Goal: Transaction & Acquisition: Purchase product/service

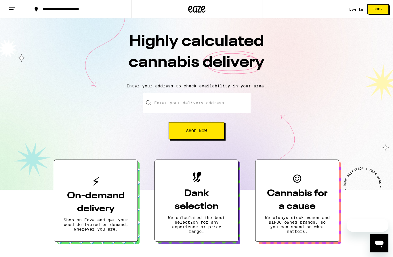
click at [358, 11] on link "Log In" at bounding box center [356, 9] width 14 height 4
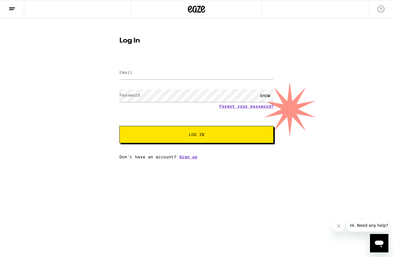
click at [152, 66] on div at bounding box center [196, 72] width 154 height 17
click at [134, 75] on input "Email" at bounding box center [196, 72] width 154 height 13
click at [128, 75] on label "Email" at bounding box center [125, 72] width 13 height 5
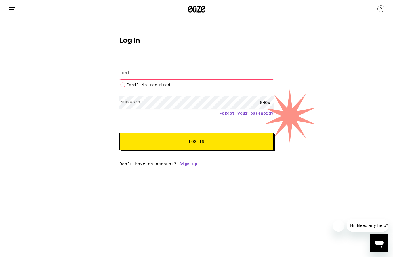
type input "[EMAIL_ADDRESS][PERSON_NAME][DOMAIN_NAME]"
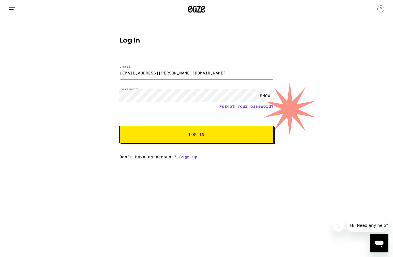
click at [221, 139] on button "Log In" at bounding box center [196, 134] width 154 height 17
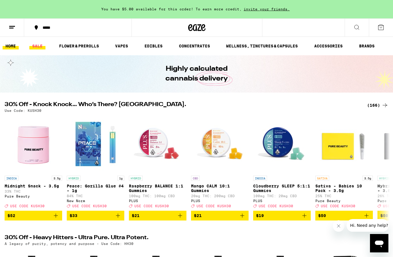
click at [36, 48] on link "SALE" at bounding box center [37, 46] width 16 height 7
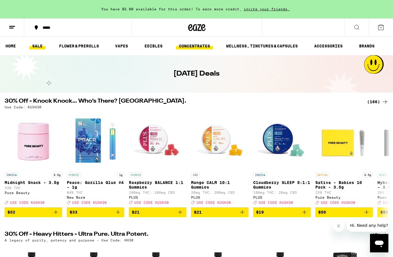
click at [195, 45] on link "CONCENTRATES" at bounding box center [194, 46] width 37 height 7
click at [380, 244] on icon "Open messaging window" at bounding box center [379, 244] width 9 height 7
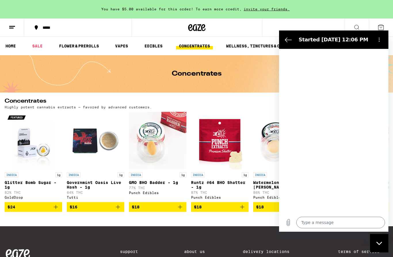
type textarea "x"
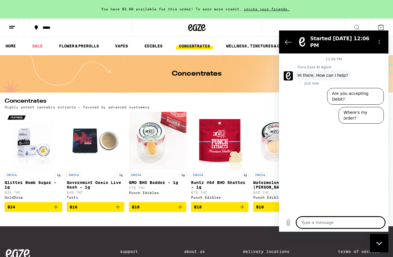
click at [330, 222] on textarea at bounding box center [340, 223] width 89 height 12
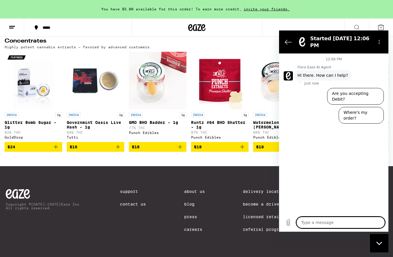
drag, startPoint x: 338, startPoint y: 221, endPoint x: 338, endPoint y: 241, distance: 19.9
click at [338, 232] on html "Started [DATE] 12:06 PM 12:06 PM Flora Eaze AI Agent [PERSON_NAME] AI Agent say…" at bounding box center [333, 131] width 109 height 201
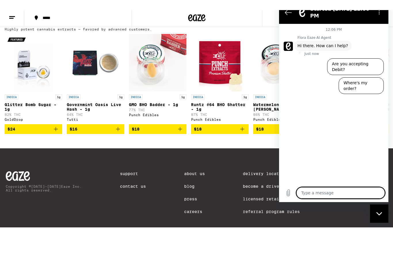
type textarea "h"
type textarea "x"
type textarea "ho"
type textarea "x"
type textarea "how"
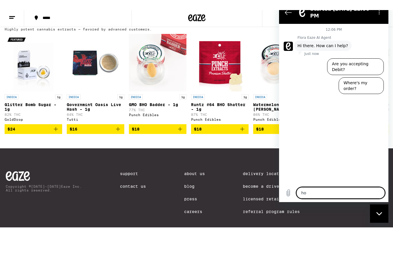
type textarea "x"
type textarea "how"
type textarea "x"
type textarea "how"
type textarea "x"
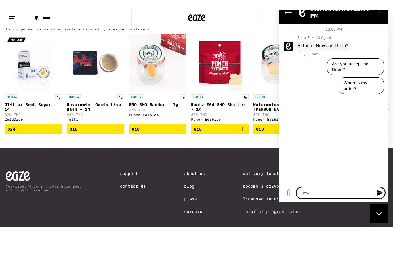
type textarea "ho"
type textarea "x"
type textarea "h"
type textarea "x"
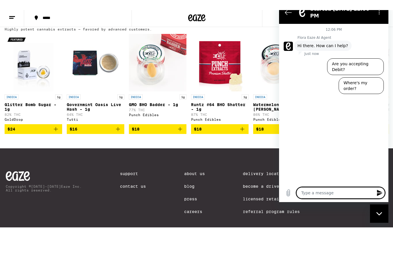
type textarea "w"
type textarea "x"
type textarea "wh"
type textarea "x"
type textarea "wha"
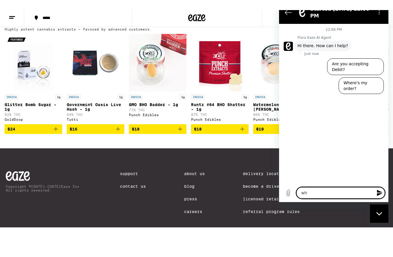
type textarea "x"
type textarea "what"
type textarea "x"
type textarea "what"
type textarea "x"
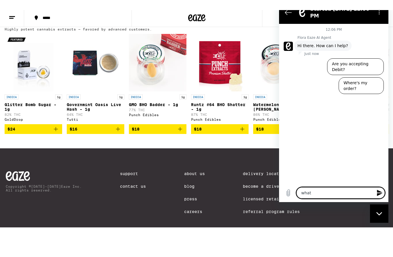
type textarea "what i"
type textarea "x"
type textarea "what io"
type textarea "x"
type textarea "what ios"
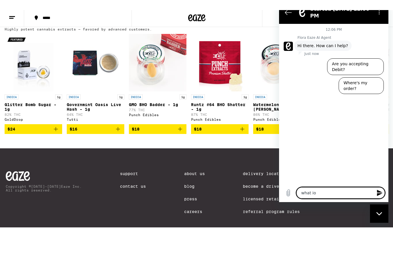
type textarea "x"
type textarea "what io"
type textarea "x"
type textarea "what i"
type textarea "x"
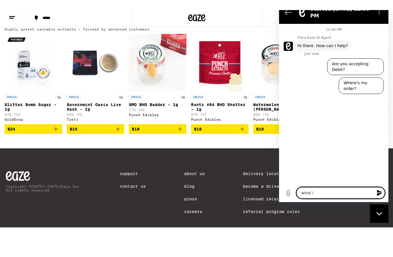
type textarea "what is"
type textarea "x"
type textarea "what is"
type textarea "x"
type textarea "what is t"
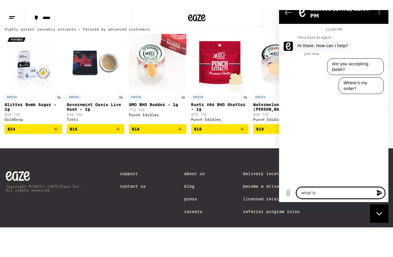
type textarea "x"
type textarea "what is th"
type textarea "x"
type textarea "what is the"
type textarea "x"
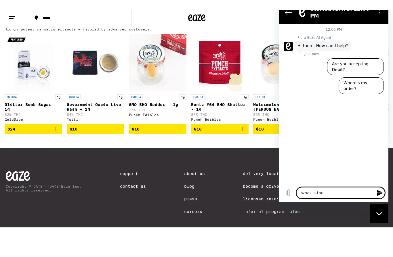
type textarea "what is the"
type textarea "x"
type textarea "what is the m"
type textarea "x"
type textarea "what is the mi"
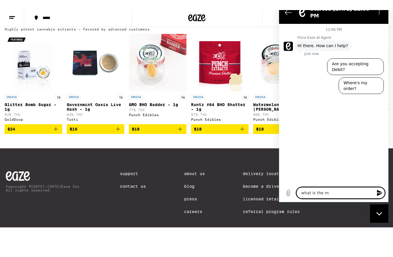
type textarea "x"
type textarea "what is the min"
type textarea "x"
type textarea "what is the mini"
type textarea "x"
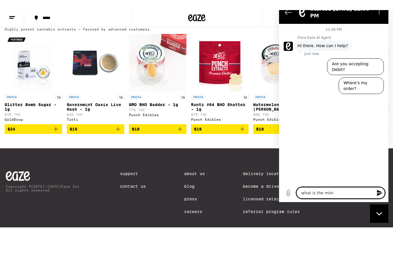
type textarea "what is the minim"
type textarea "x"
type textarea "what is the minimu"
type textarea "x"
type textarea "what is the minimum"
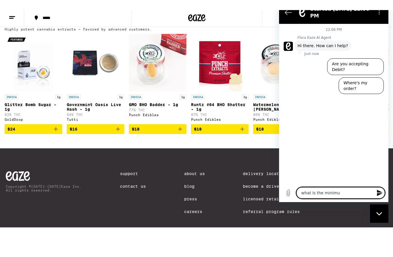
type textarea "x"
type textarea "what is the minimum"
type textarea "x"
type textarea "what is the minimum o"
type textarea "x"
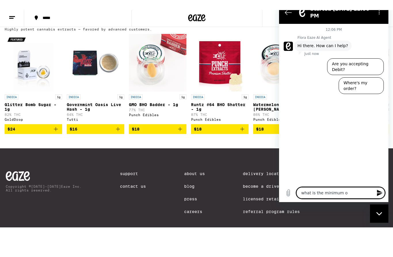
type textarea "what is the minimum or"
type textarea "x"
type textarea "what is the minimum ord"
type textarea "x"
type textarea "what is the minimum orde"
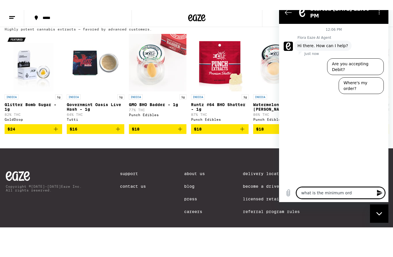
type textarea "x"
type textarea "what is the minimum order"
type textarea "x"
type textarea "what is the minimum order"
type textarea "x"
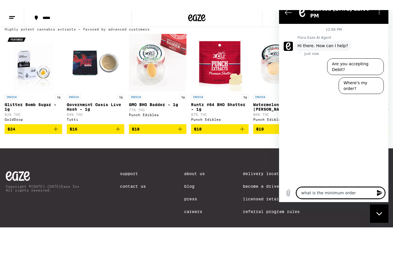
type textarea "what is the minimum order a"
type textarea "x"
type textarea "what is the minimum order am"
type textarea "x"
type textarea "what is the minimum order amo"
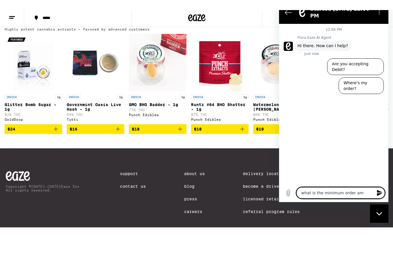
type textarea "x"
type textarea "what is the minimum order amou"
type textarea "x"
type textarea "what is the minimum order amoun"
type textarea "x"
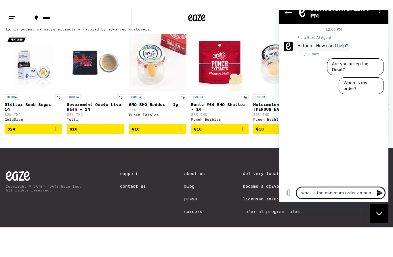
type textarea "what is the minimum order amount"
type textarea "x"
type textarea "what is the minimum order amount"
type textarea "x"
type textarea "what is the minimum order amount t"
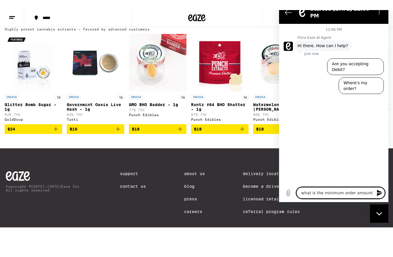
type textarea "x"
type textarea "what is the minimum order amount to"
type textarea "x"
type textarea "what is the minimum order amount to"
type textarea "x"
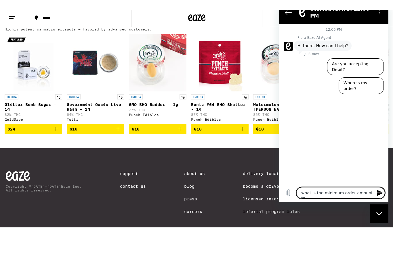
type textarea "what is the minimum order amount to d"
type textarea "x"
type textarea "what is the minimum order amount to de"
type textarea "x"
type textarea "what is the minimum order amount to del"
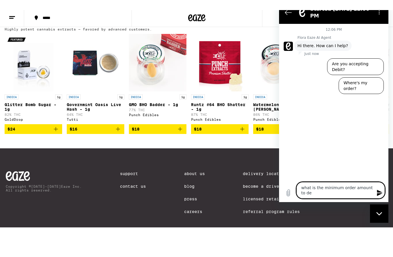
type textarea "x"
type textarea "what is the minimum order amount to deli"
type textarea "x"
type textarea "what is the minimum order amount to deliv"
type textarea "x"
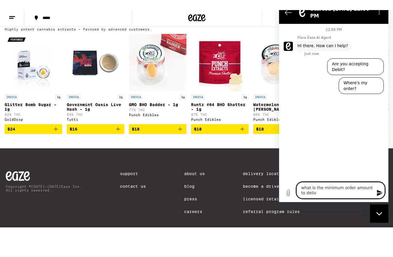
type textarea "what is the minimum order amount to delive"
type textarea "x"
type textarea "what is the minimum order amount to deliver"
type textarea "x"
type textarea "what is the minimum order amount to delivery"
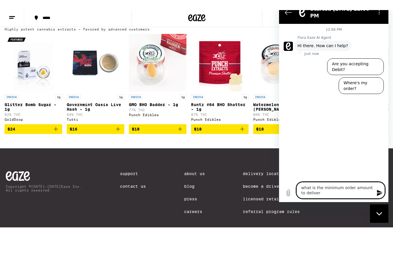
type textarea "x"
type textarea "what is the minimum order amount to delivery"
type textarea "x"
type textarea "what is the minimum order amount to delivery"
type textarea "x"
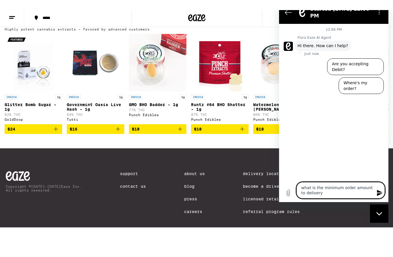
type textarea "what is the minimum order amount to deliver"
type textarea "x"
type textarea "what is the minimum order amount to deliver"
type textarea "x"
type textarea "what is the minimum order amount to deliver i"
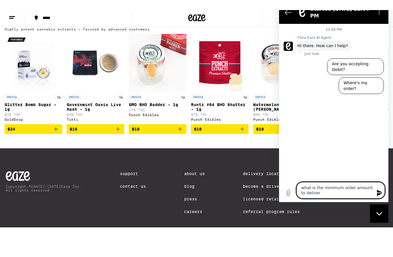
type textarea "x"
type textarea "what is the minimum order amount to deliver in"
type textarea "x"
type textarea "what is the minimum order amount to deliver in"
type textarea "x"
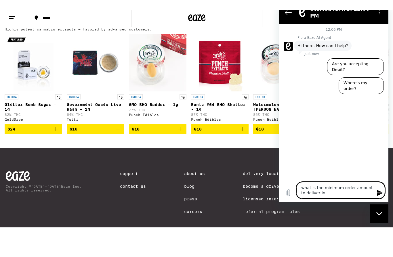
type textarea "what is the minimum order amount to deliver in s"
type textarea "x"
type textarea "what is the minimum order amount to deliver in sa"
type textarea "x"
type textarea "what is the minimum order amount to deliver in [GEOGRAPHIC_DATA]"
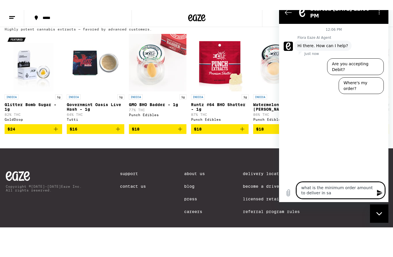
type textarea "x"
type textarea "what is the minimum order amount to deliver in [GEOGRAPHIC_DATA]"
type textarea "x"
type textarea "what is the minimum order amount to deliver in [GEOGRAPHIC_DATA]"
type textarea "x"
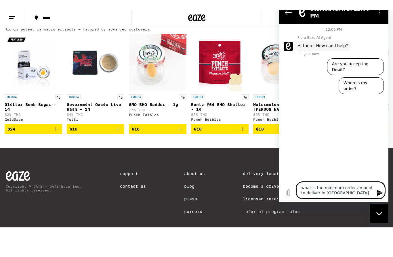
type textarea "what is the minimum order amount to deliver in [GEOGRAPHIC_DATA]"
type textarea "x"
type textarea "what is the minimum order amount to deliver in san ans"
type textarea "x"
type textarea "what is the minimum order amount to deliver in [GEOGRAPHIC_DATA]"
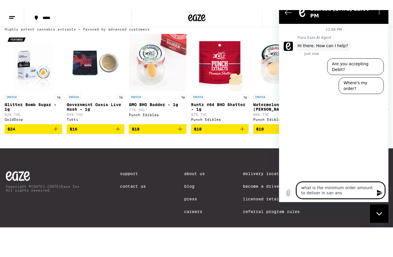
type textarea "x"
type textarea "what is the minimum order amount to deliver in [GEOGRAPHIC_DATA]"
type textarea "x"
type textarea "what is the minimum order amount to deliver in [GEOGRAPHIC_DATA]"
type textarea "x"
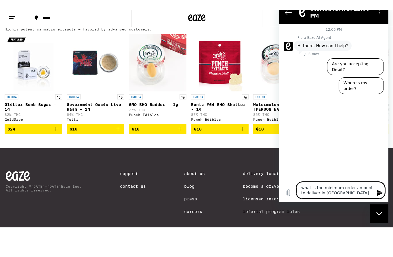
type textarea "what is the minimum order amount to deliver in [GEOGRAPHIC_DATA][PERSON_NAME]"
type textarea "x"
type textarea "what is the minimum order amount to deliver in [GEOGRAPHIC_DATA]"
type textarea "x"
type textarea "what is the minimum order amount to deliver in [GEOGRAPHIC_DATA]"
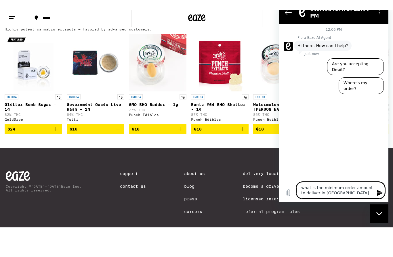
type textarea "x"
type textarea "what is the minimum order amount to deliver in [GEOGRAPHIC_DATA],"
type textarea "x"
type textarea "what is the minimum order amount to deliver in [GEOGRAPHIC_DATA],"
type textarea "x"
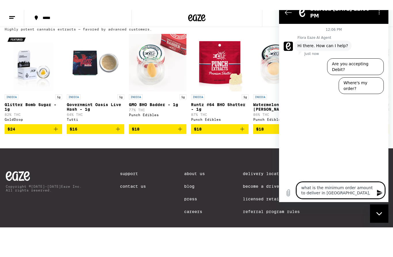
type textarea "what is the minimum order amount to deliver in [GEOGRAPHIC_DATA], c"
type textarea "x"
type textarea "what is the minimum order amount to deliver in [GEOGRAPHIC_DATA], [GEOGRAPHIC_D…"
type textarea "x"
type textarea "what is the minimum order amount to deliver in [GEOGRAPHIC_DATA], [GEOGRAPHIC_D…"
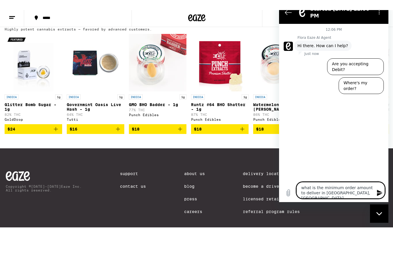
type textarea "x"
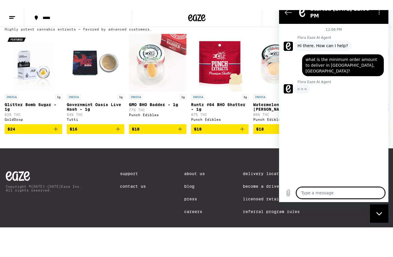
type textarea "x"
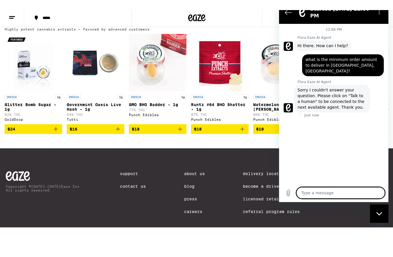
click at [341, 132] on div "12:06 PM Flora Eaze AI Agent Flora Eaze AI Agent says: Hi there. How can I help…" at bounding box center [333, 104] width 109 height 160
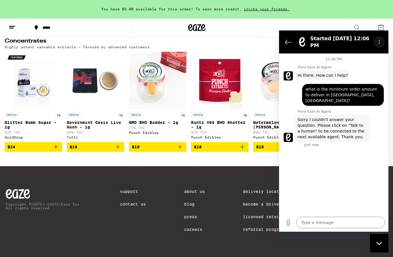
click at [377, 42] on icon "Options menu" at bounding box center [379, 42] width 5 height 5
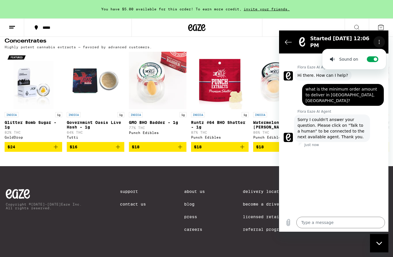
click at [377, 42] on icon "Options menu" at bounding box center [379, 42] width 5 height 5
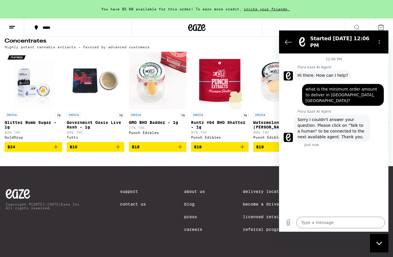
click at [321, 126] on span "Sorry I couldn't answer your question. Please click on "Talk to a human" to be …" at bounding box center [332, 128] width 69 height 23
drag, startPoint x: 345, startPoint y: 225, endPoint x: 345, endPoint y: 244, distance: 19.9
click at [345, 232] on html "Started [DATE] 12:06 PM 12:06 PM Flora Eaze AI Agent [PERSON_NAME] AI Agent say…" at bounding box center [333, 131] width 109 height 201
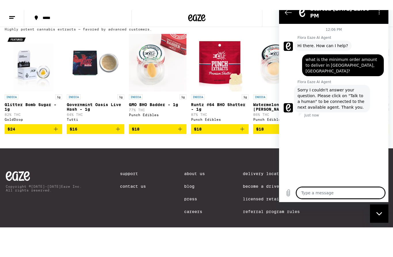
type textarea "o"
type textarea "x"
type textarea "ok"
type textarea "x"
type textarea "ok"
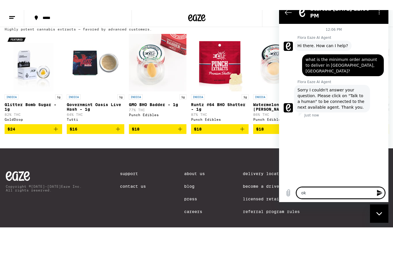
type textarea "x"
type textarea "ok t"
type textarea "x"
type textarea "ok th"
type textarea "x"
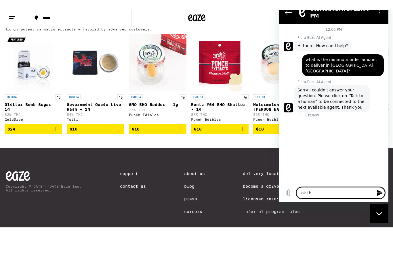
type textarea "ok tha"
type textarea "x"
type textarea "ok than"
type textarea "x"
type textarea "ok thank"
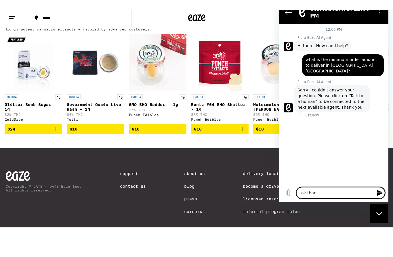
type textarea "x"
type textarea "ok thanks"
type textarea "x"
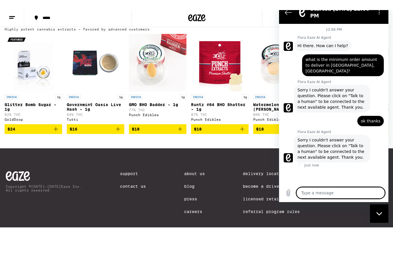
click at [362, 193] on textarea at bounding box center [340, 193] width 89 height 12
type textarea "t"
type textarea "x"
type textarea "ta"
type textarea "x"
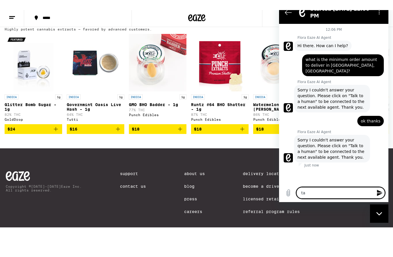
type textarea "tal"
type textarea "x"
type textarea "talk"
type textarea "x"
type textarea "talk"
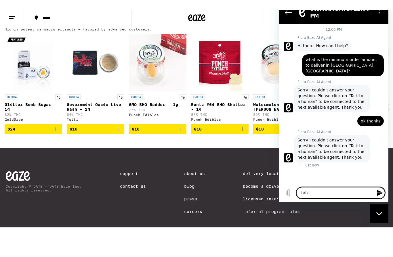
type textarea "x"
type textarea "talk t"
type textarea "x"
type textarea "talk to"
type textarea "x"
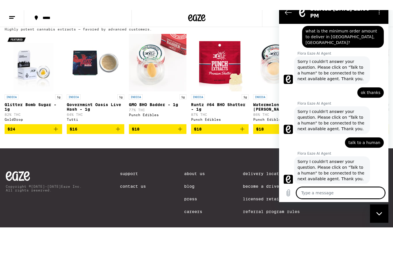
scroll to position [30, 0]
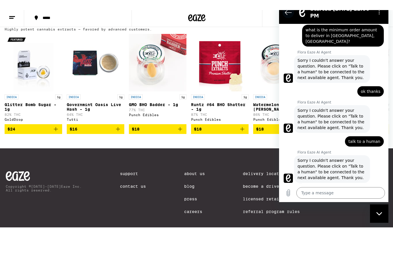
click at [292, 14] on button "Back to the conversation list" at bounding box center [289, 12] width 12 height 12
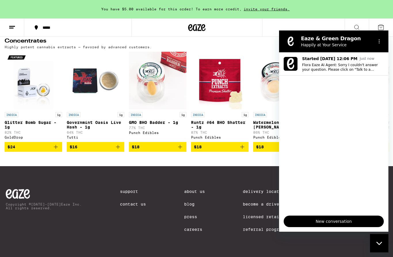
click at [359, 219] on span "New conversation" at bounding box center [334, 221] width 90 height 7
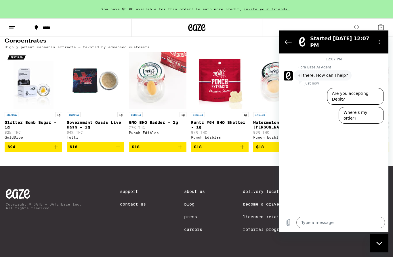
drag, startPoint x: 322, startPoint y: 223, endPoint x: 322, endPoint y: 242, distance: 19.9
click at [322, 232] on html "Started [DATE] 12:07 PM 12:07 PM Flora Eaze AI Agent Flora Eaze AI Agent says: …" at bounding box center [333, 131] width 109 height 201
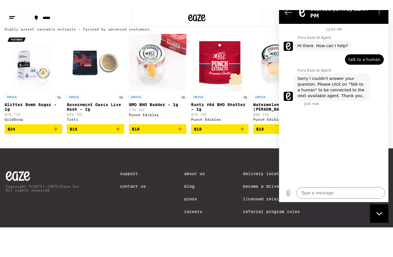
click at [289, 15] on icon "Back to the conversation list" at bounding box center [288, 12] width 7 height 7
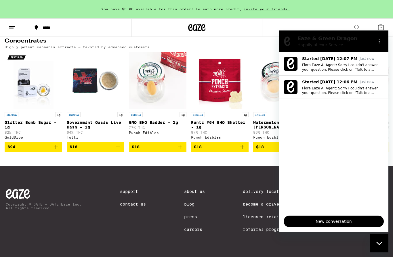
click at [345, 42] on p "Happily at Your Service" at bounding box center [336, 45] width 70 height 6
click at [378, 248] on div "Close messaging window" at bounding box center [379, 243] width 17 height 17
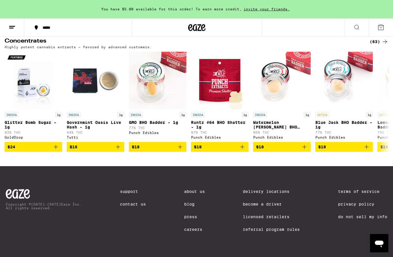
click at [199, 189] on link "About Us" at bounding box center [194, 191] width 21 height 5
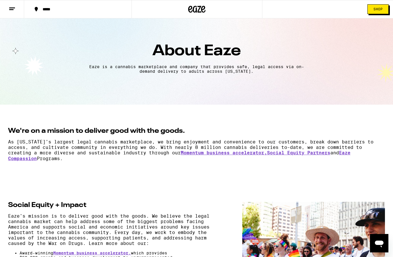
click at [53, 11] on div "*****" at bounding box center [81, 9] width 83 height 4
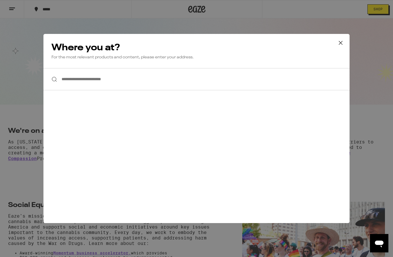
click at [120, 82] on input "**********" at bounding box center [196, 79] width 306 height 22
click at [186, 110] on div "**********" at bounding box center [196, 128] width 306 height 189
click at [205, 83] on input "**********" at bounding box center [196, 79] width 306 height 22
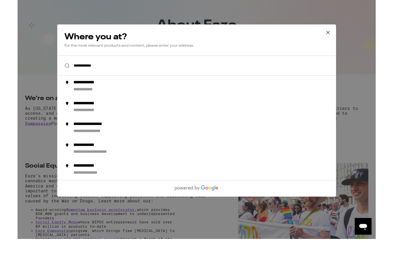
scroll to position [3, 0]
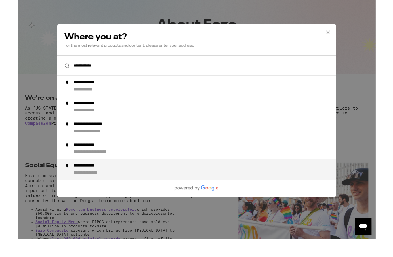
click at [153, 199] on div "**********" at bounding box center [208, 206] width 294 height 14
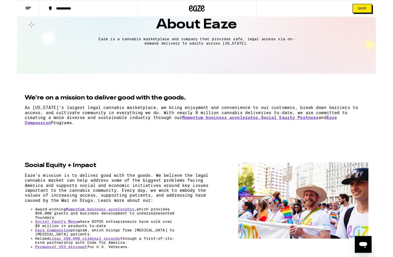
scroll to position [24, 0]
click at [11, 10] on icon at bounding box center [12, 8] width 7 height 7
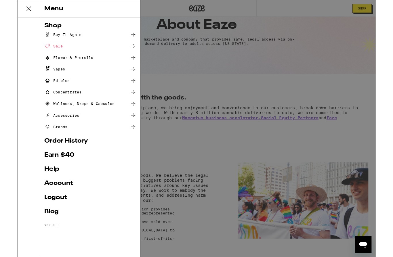
click at [126, 75] on icon at bounding box center [126, 76] width 7 height 7
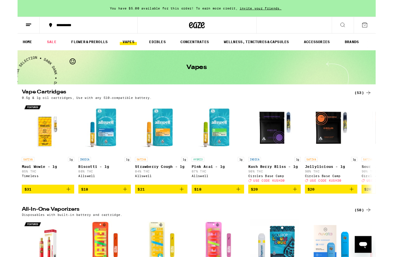
click at [379, 104] on div "(53)" at bounding box center [379, 101] width 19 height 7
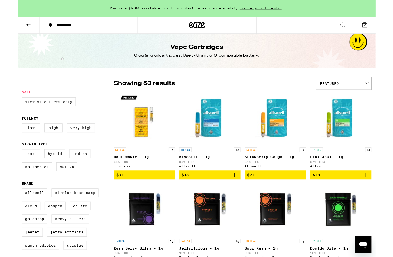
click at [41, 114] on label "View Sale Items Only" at bounding box center [34, 112] width 59 height 10
click at [6, 108] on input "View Sale Items Only" at bounding box center [6, 108] width 0 height 0
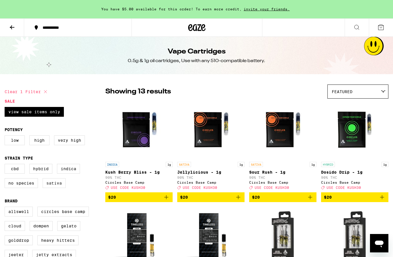
click at [54, 188] on label "Sativa" at bounding box center [54, 183] width 23 height 10
click at [6, 165] on input "Sativa" at bounding box center [6, 165] width 0 height 0
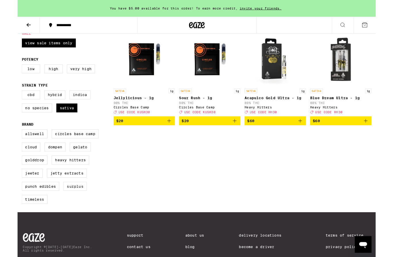
scroll to position [73, 0]
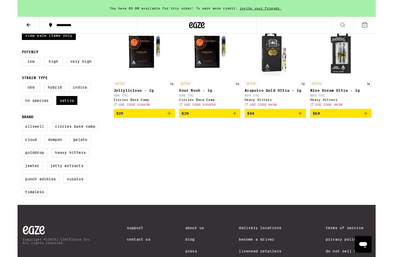
click at [28, 144] on label "Allswell" at bounding box center [19, 139] width 28 height 10
click at [6, 135] on input "Allswell" at bounding box center [6, 135] width 0 height 0
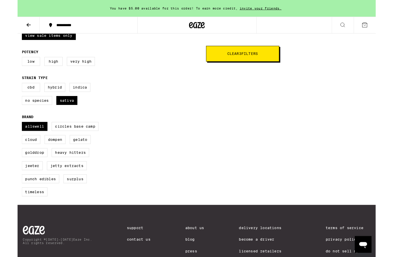
click at [264, 59] on span "Clear 3 filter s" at bounding box center [247, 59] width 34 height 4
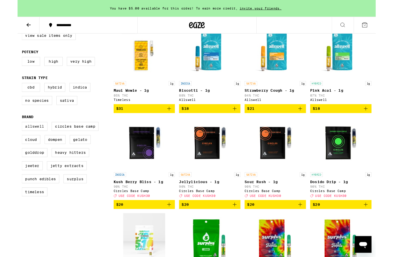
click at [27, 144] on label "Allswell" at bounding box center [19, 139] width 28 height 10
click at [6, 135] on input "Allswell" at bounding box center [6, 135] width 0 height 0
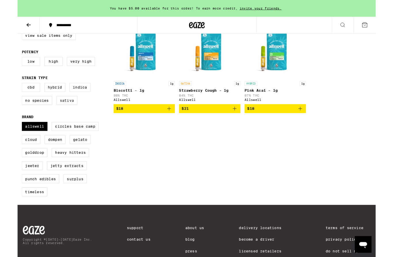
click at [50, 115] on label "Sativa" at bounding box center [54, 111] width 23 height 10
click at [6, 92] on input "Sativa" at bounding box center [6, 92] width 0 height 0
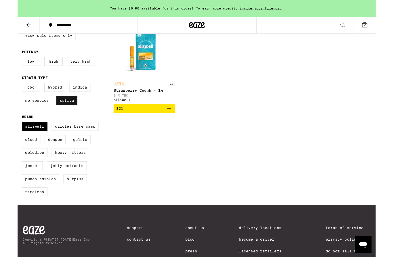
click at [50, 115] on label "Sativa" at bounding box center [54, 111] width 23 height 10
click at [6, 92] on input "Sativa" at bounding box center [6, 92] width 0 height 0
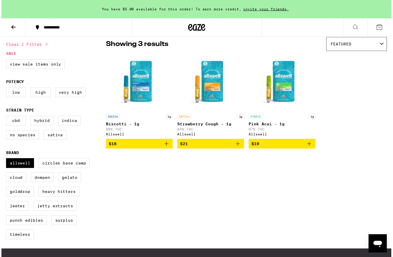
scroll to position [49, 0]
